Goal: Information Seeking & Learning: Find specific fact

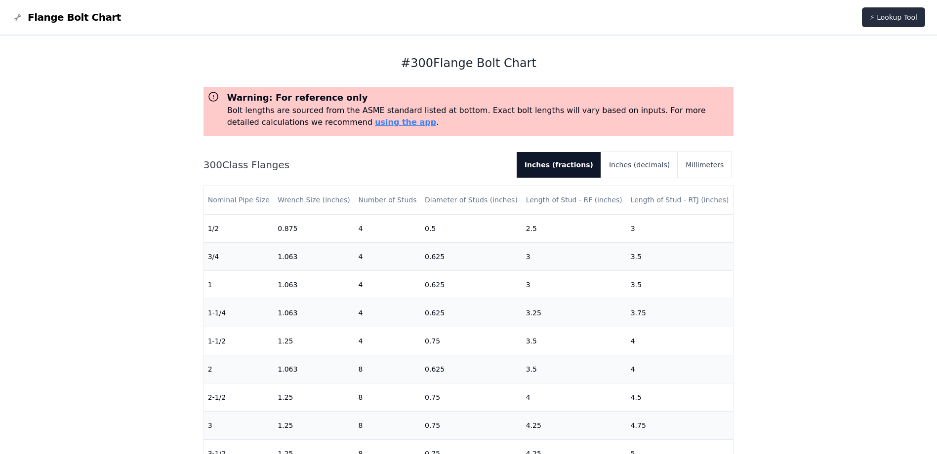
click at [898, 15] on link "⚡ Lookup Tool" at bounding box center [893, 17] width 63 height 20
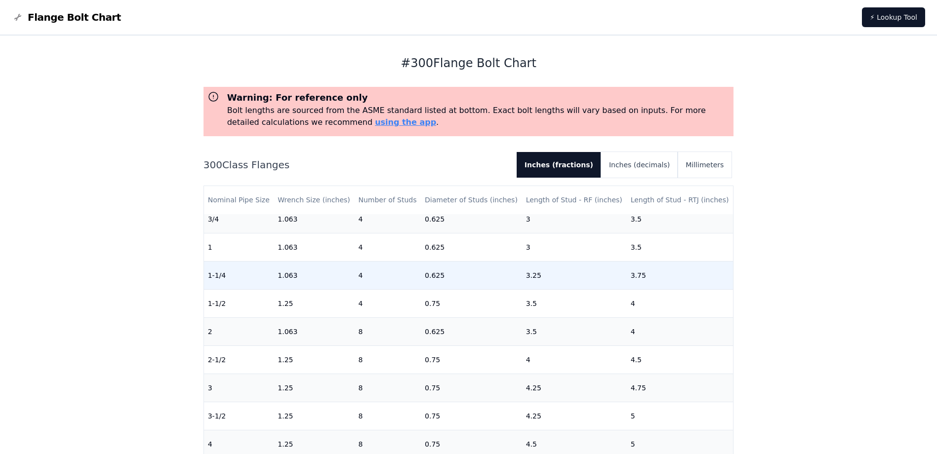
scroll to position [198, 0]
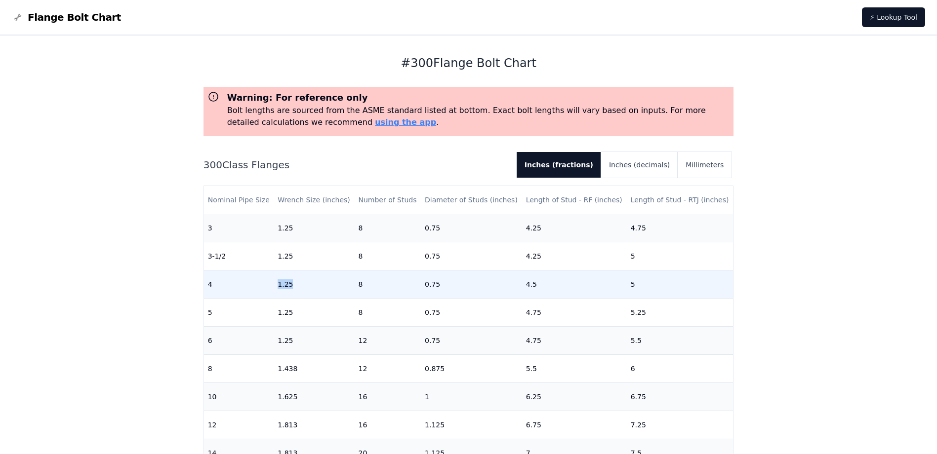
drag, startPoint x: 268, startPoint y: 290, endPoint x: 294, endPoint y: 294, distance: 27.0
click at [294, 294] on tr "4 1.25 8 0.75 4.5 5" at bounding box center [469, 284] width 530 height 28
drag, startPoint x: 428, startPoint y: 281, endPoint x: 460, endPoint y: 287, distance: 32.6
click at [460, 287] on td "0.75" at bounding box center [471, 284] width 101 height 28
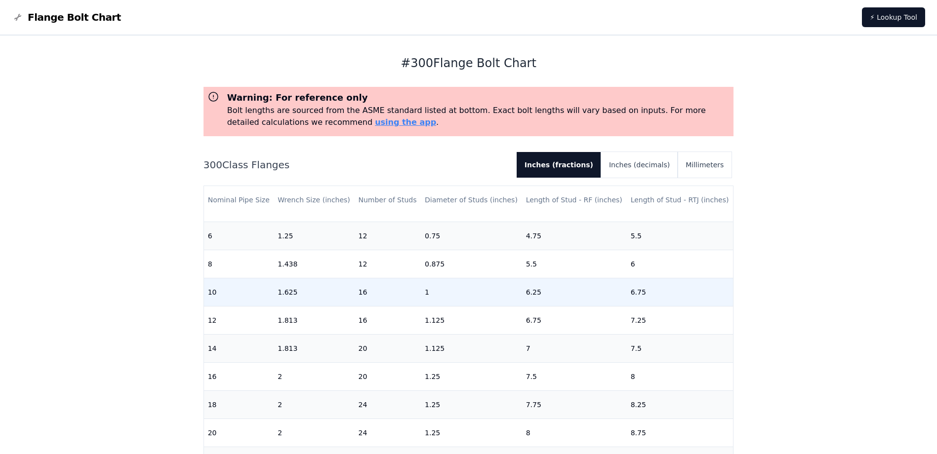
scroll to position [310, 0]
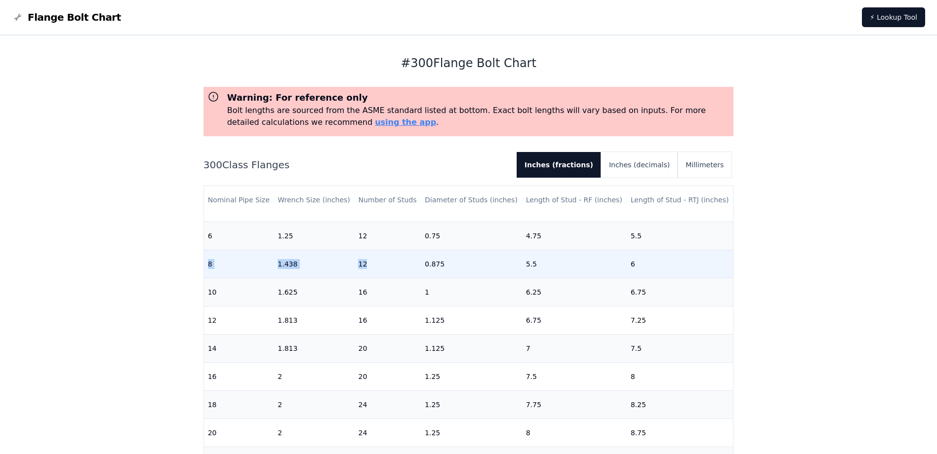
drag, startPoint x: 205, startPoint y: 258, endPoint x: 388, endPoint y: 258, distance: 182.8
click at [388, 258] on tr "8 1.438 12 0.875 5.5 6" at bounding box center [469, 264] width 530 height 28
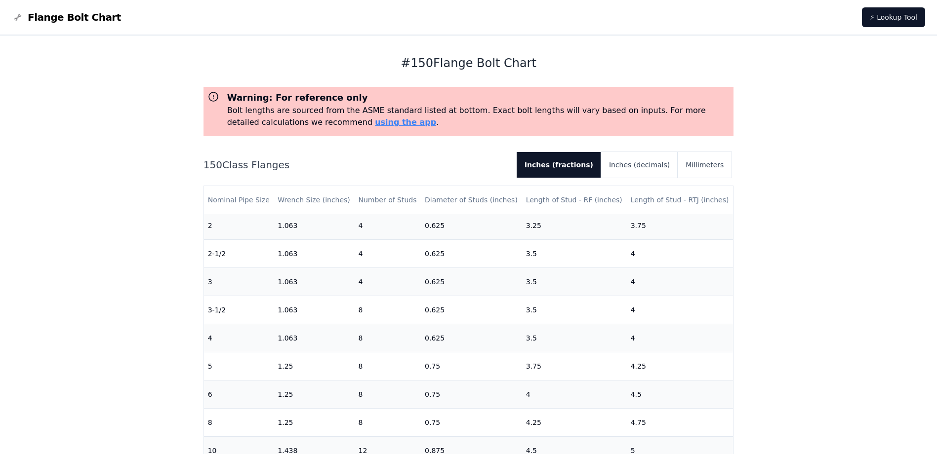
scroll to position [148, 0]
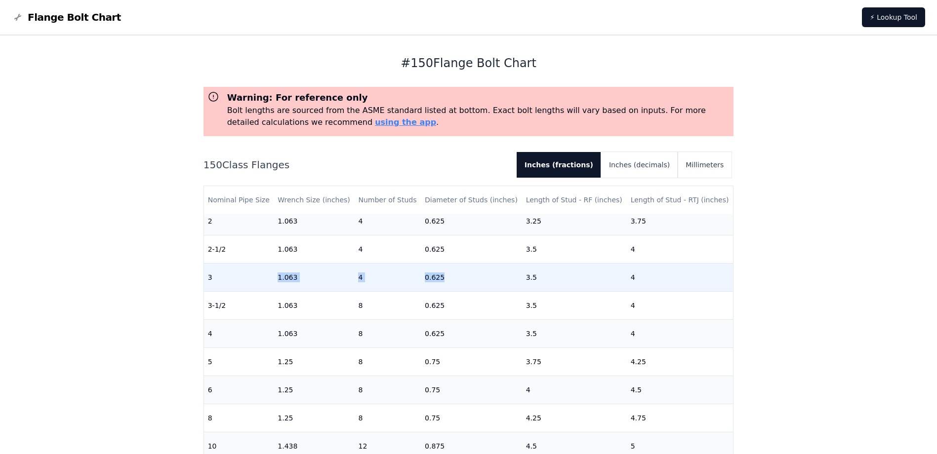
drag, startPoint x: 261, startPoint y: 280, endPoint x: 481, endPoint y: 278, distance: 219.8
click at [481, 278] on tr "3 1.063 4 0.625 3.5 4" at bounding box center [469, 277] width 530 height 28
click at [481, 278] on td "0.625" at bounding box center [471, 277] width 101 height 28
drag, startPoint x: 452, startPoint y: 273, endPoint x: 422, endPoint y: 276, distance: 30.3
click at [422, 276] on td "0.625" at bounding box center [471, 277] width 101 height 28
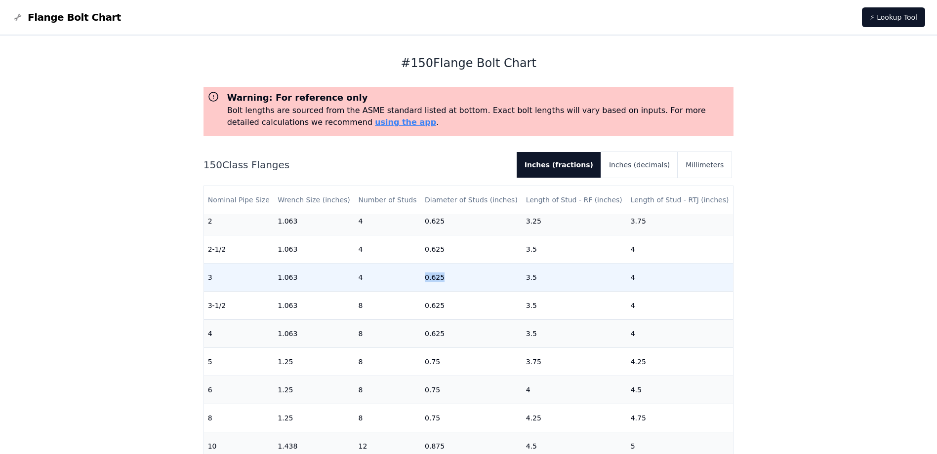
click at [511, 275] on td "0.625" at bounding box center [471, 277] width 101 height 28
drag, startPoint x: 516, startPoint y: 278, endPoint x: 546, endPoint y: 281, distance: 30.7
click at [546, 281] on tr "3 1.063 4 0.625 3.5 4" at bounding box center [469, 277] width 530 height 28
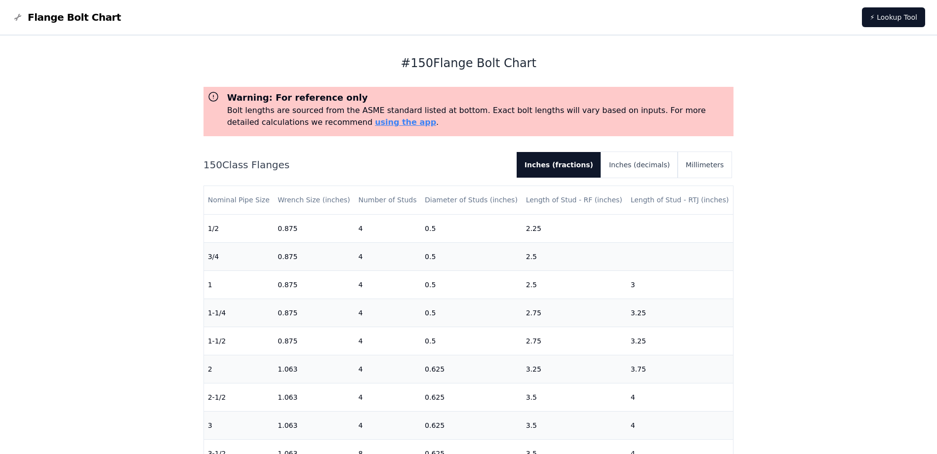
click at [831, 105] on div "# 150 Flange Bolt Chart Warning: For reference only Bolt lengths are sourced fr…" at bounding box center [468, 398] width 937 height 724
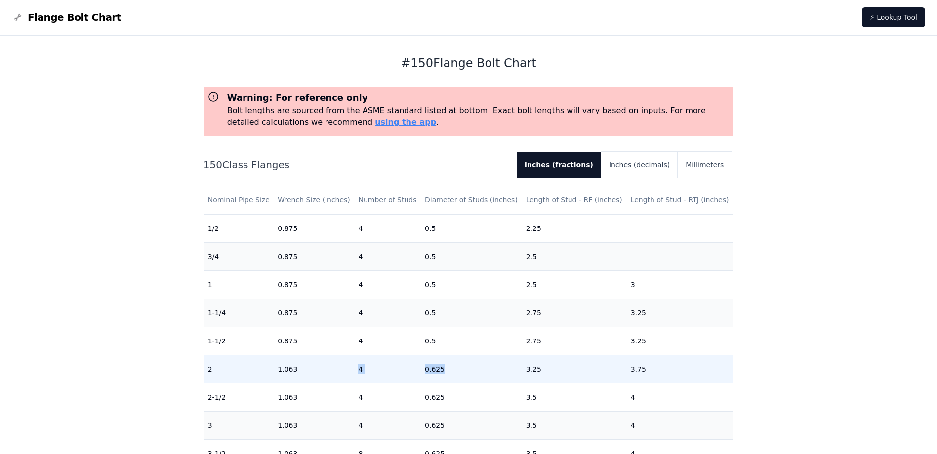
drag, startPoint x: 345, startPoint y: 368, endPoint x: 454, endPoint y: 372, distance: 108.8
click at [454, 372] on tr "2 1.063 4 0.625 3.25 3.75" at bounding box center [469, 369] width 530 height 28
